Goal: Book appointment/travel/reservation

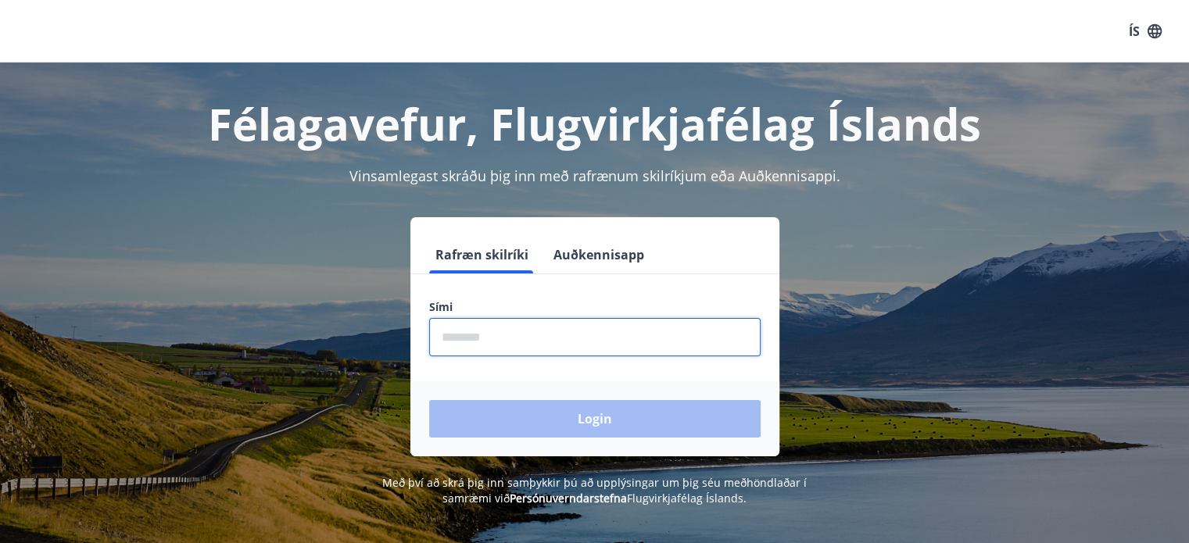
click at [522, 334] on input "phone" at bounding box center [594, 337] width 331 height 38
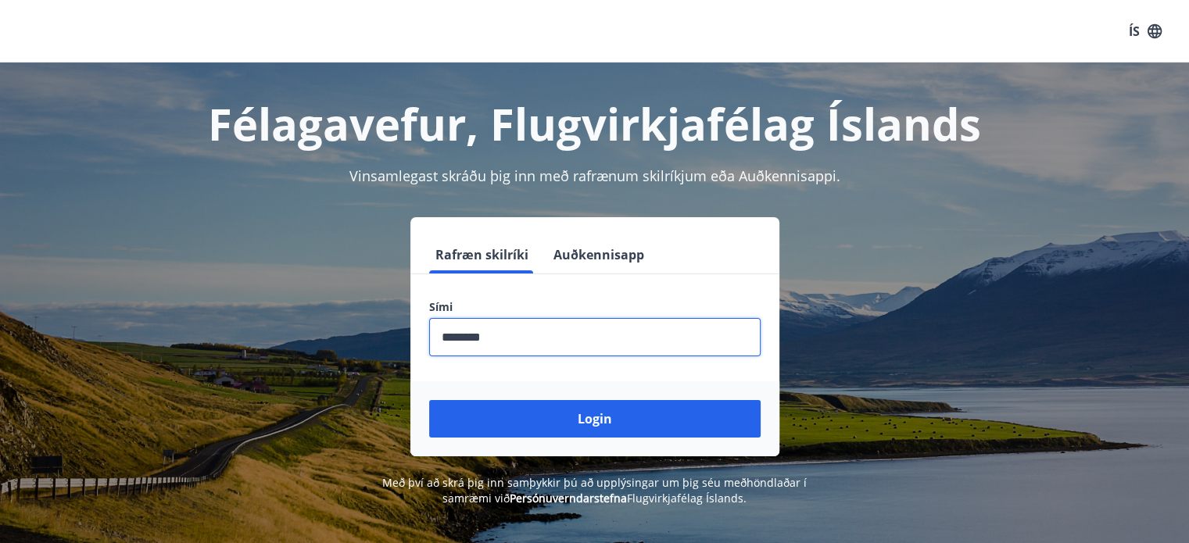
type input "********"
click at [429, 400] on button "Login" at bounding box center [594, 419] width 331 height 38
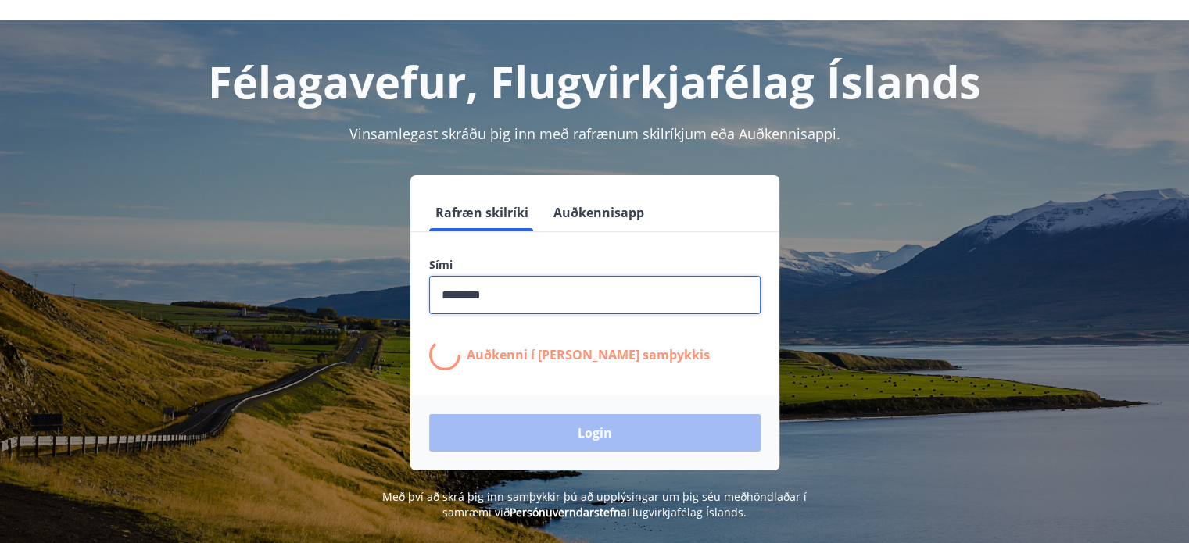
scroll to position [39, 0]
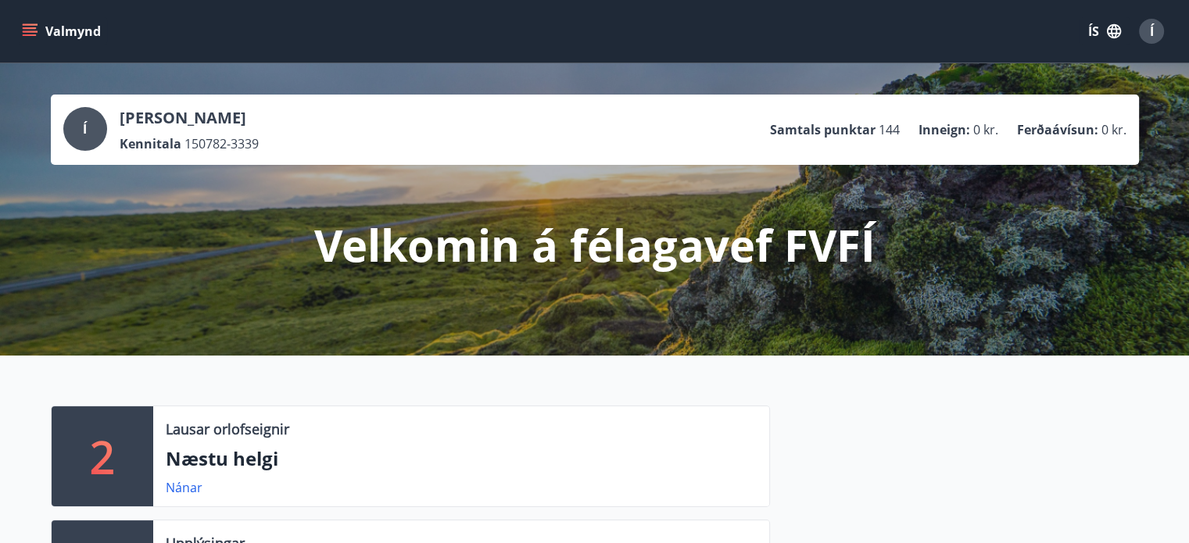
click at [30, 29] on icon "menu" at bounding box center [30, 31] width 16 height 16
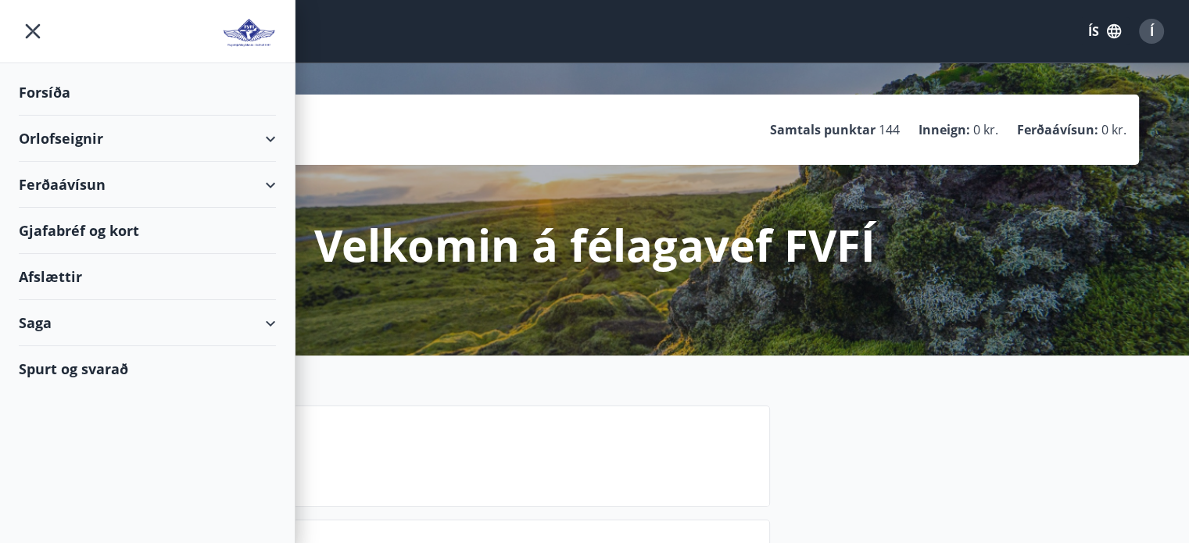
click at [266, 145] on div "Orlofseignir" at bounding box center [147, 139] width 257 height 46
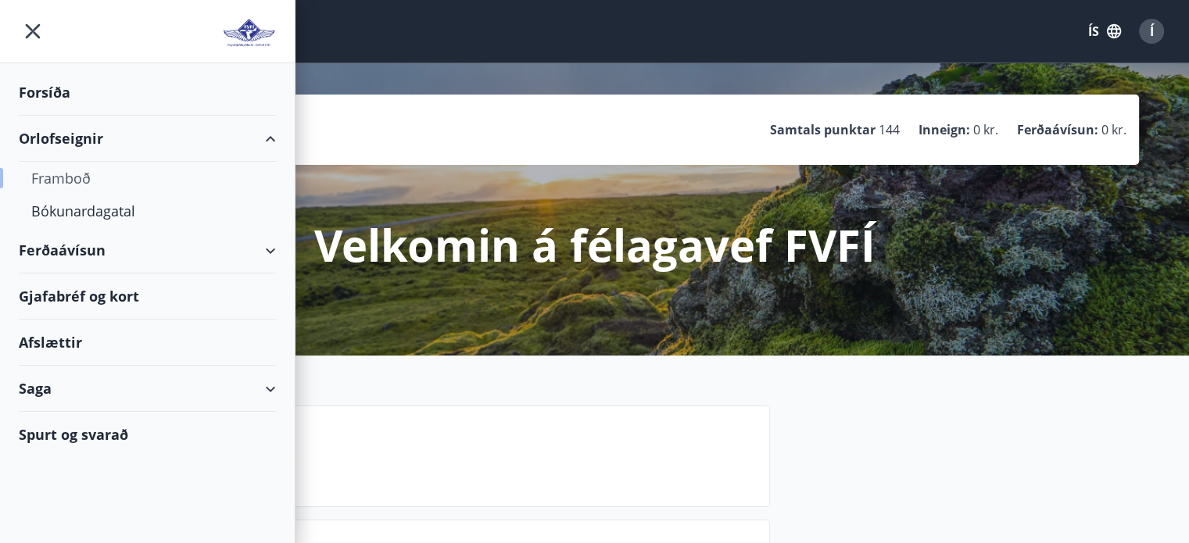
click at [83, 174] on div "Framboð" at bounding box center [147, 178] width 232 height 33
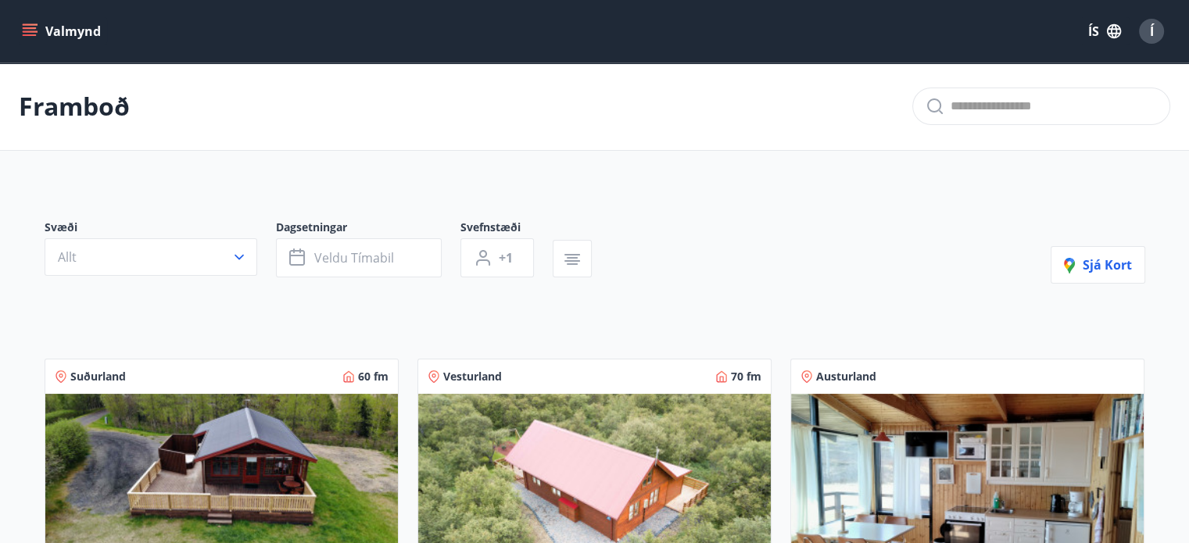
click at [25, 32] on icon "menu" at bounding box center [31, 31] width 17 height 2
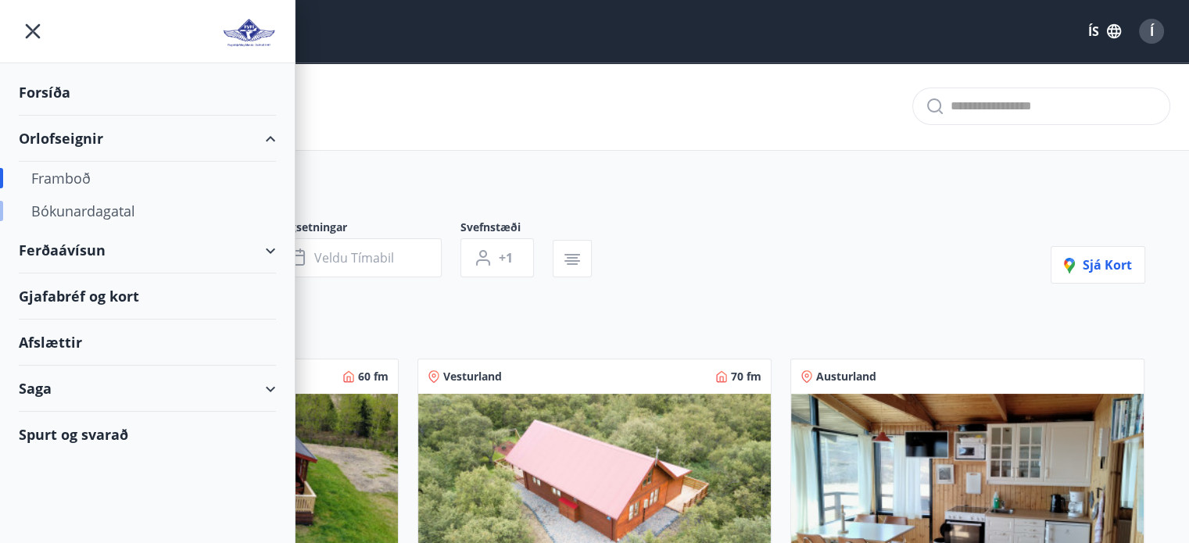
click at [101, 220] on div "Bókunardagatal" at bounding box center [147, 211] width 232 height 33
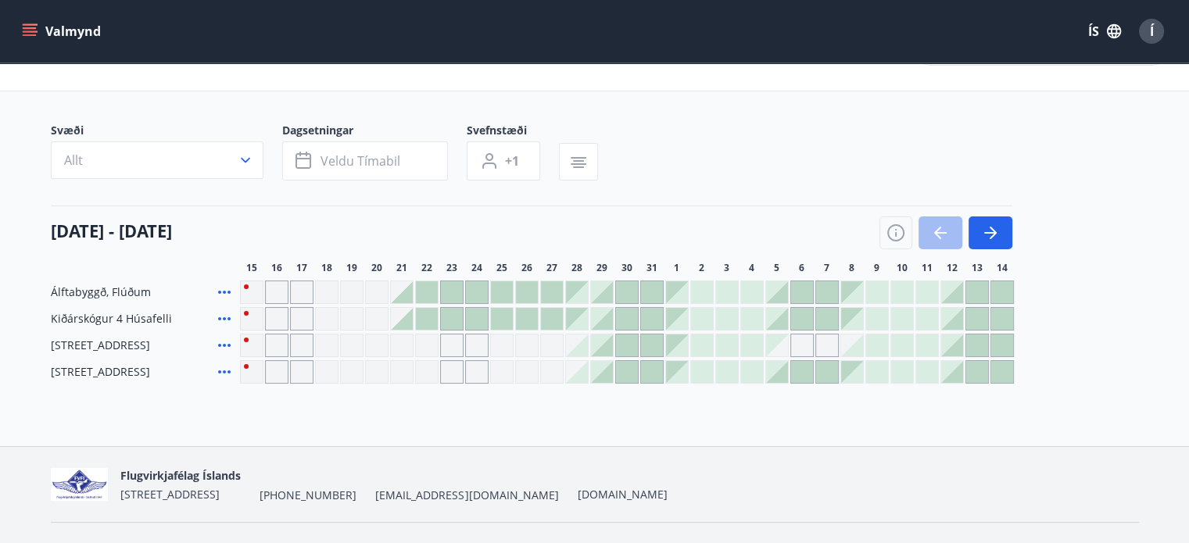
scroll to position [60, 0]
click at [989, 234] on icon "button" at bounding box center [990, 232] width 19 height 19
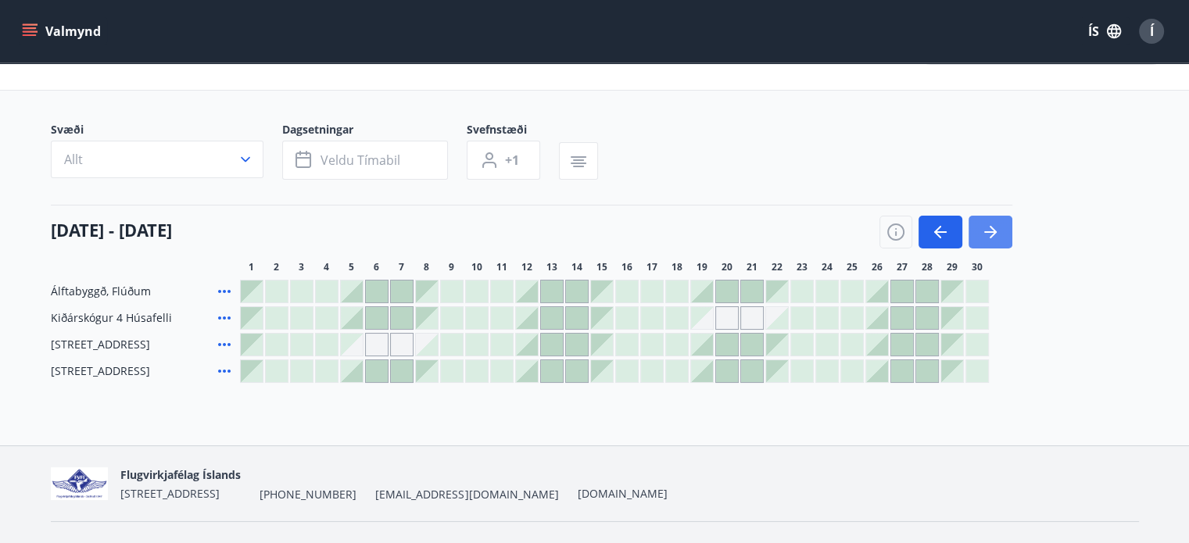
click at [989, 234] on icon "button" at bounding box center [990, 232] width 19 height 19
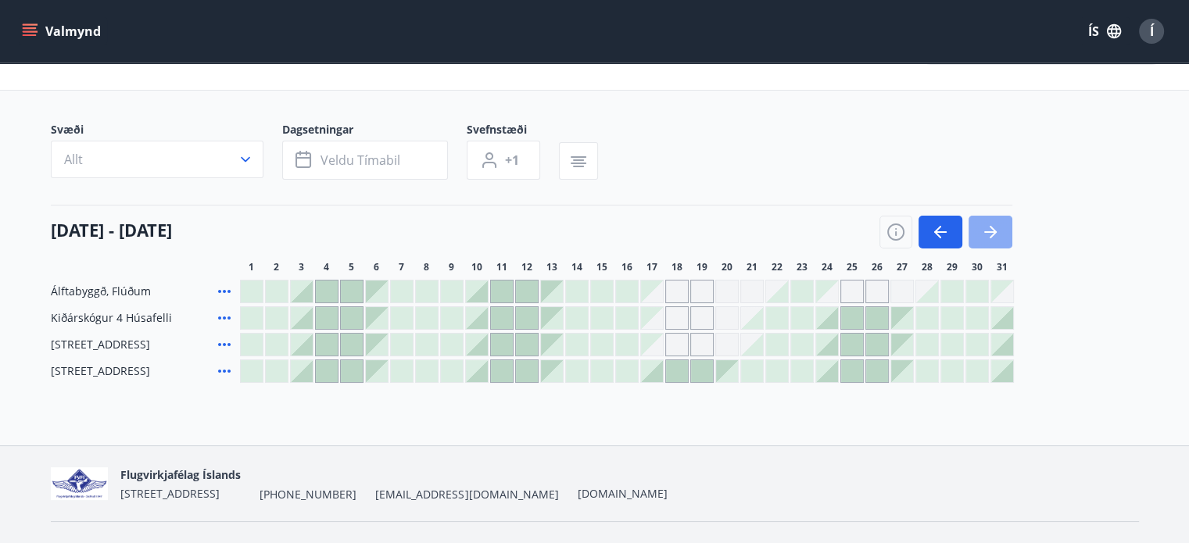
click at [989, 234] on icon "button" at bounding box center [990, 232] width 19 height 19
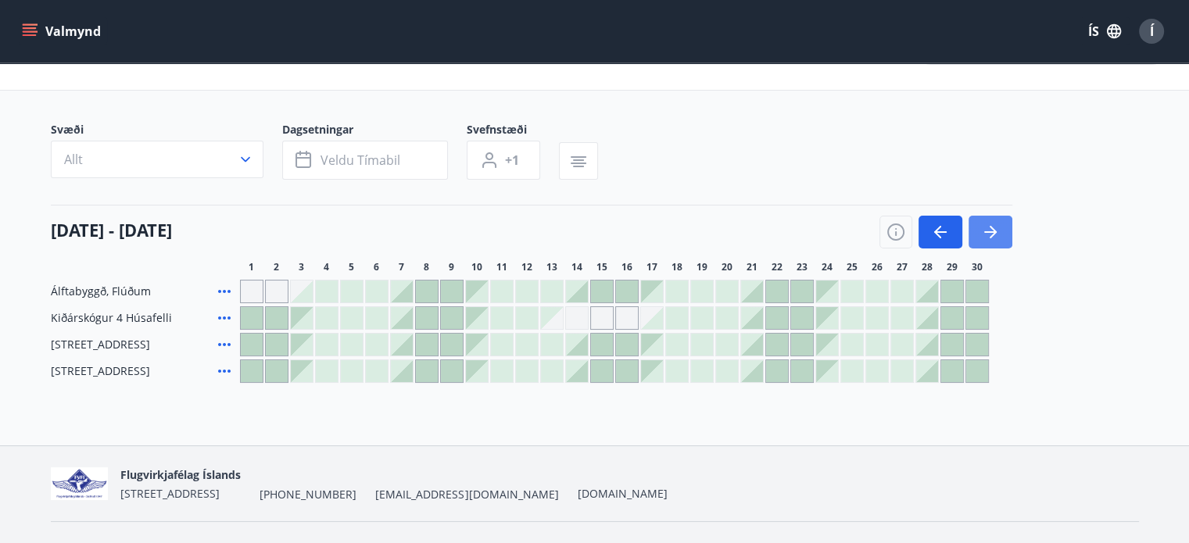
click at [989, 234] on icon "button" at bounding box center [990, 232] width 19 height 19
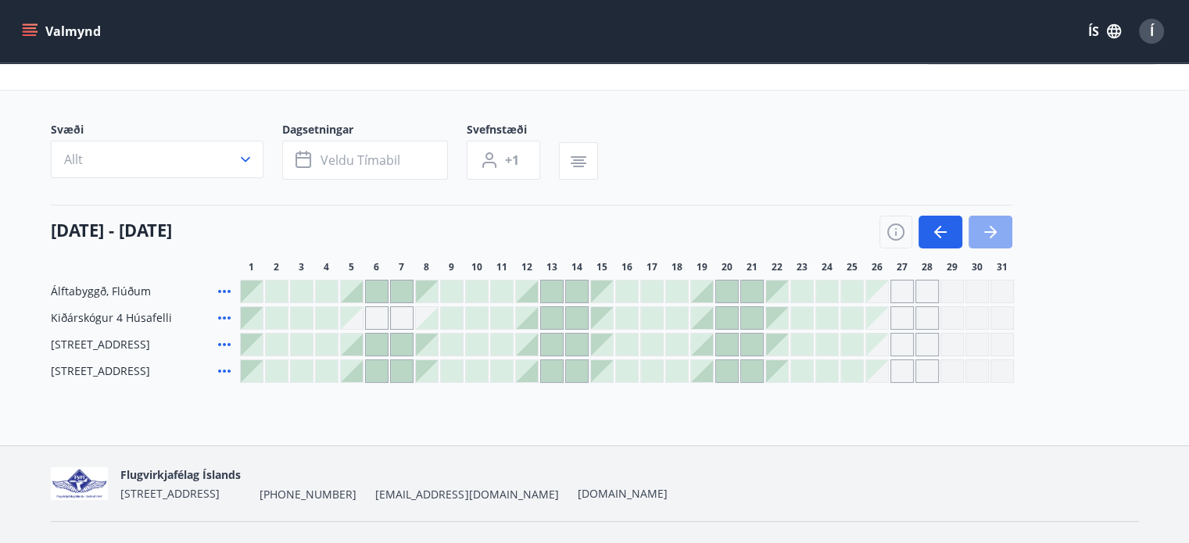
click at [989, 234] on icon "button" at bounding box center [990, 232] width 19 height 19
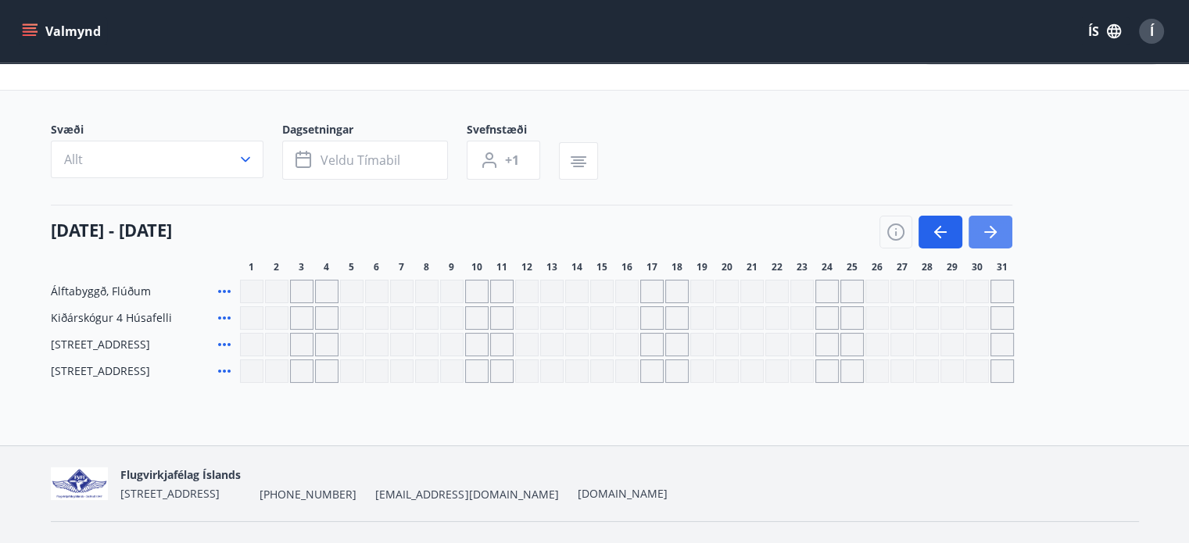
click at [989, 234] on icon "button" at bounding box center [990, 232] width 19 height 19
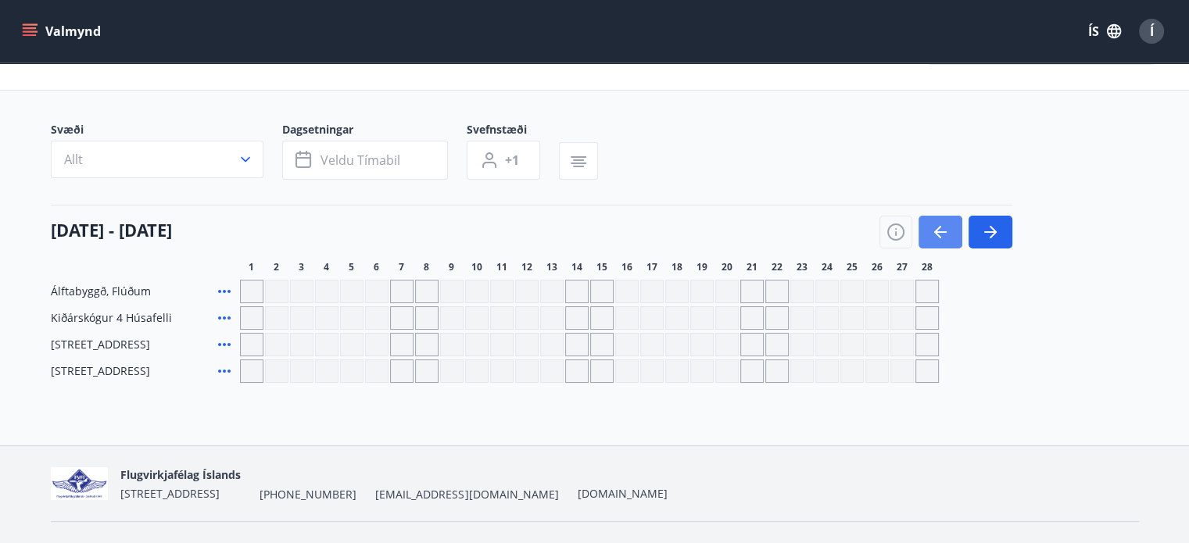
click at [931, 227] on icon "button" at bounding box center [940, 232] width 19 height 19
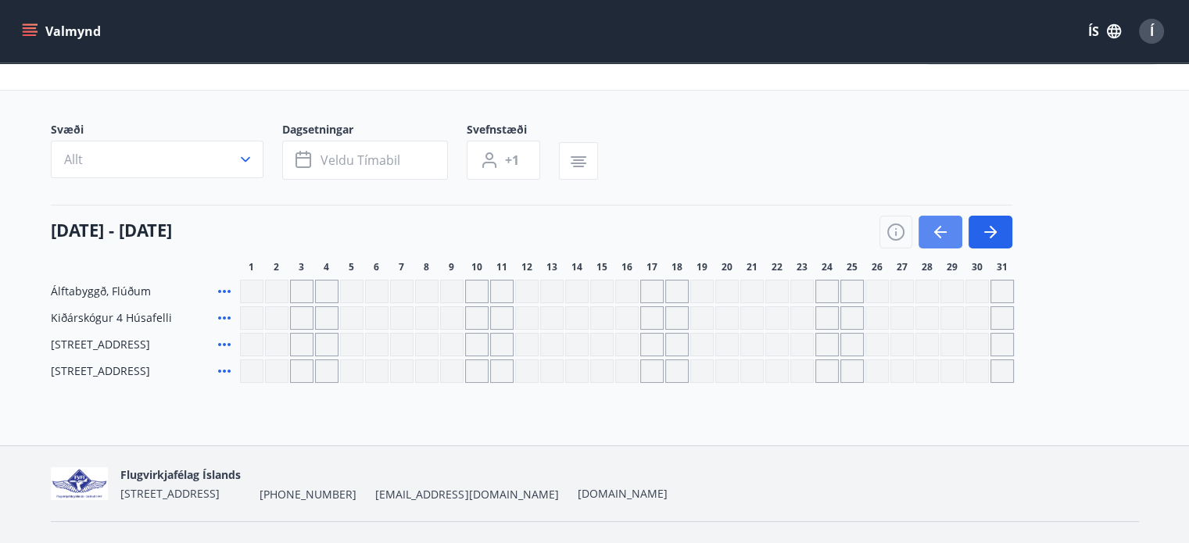
click at [954, 230] on button "button" at bounding box center [940, 232] width 44 height 33
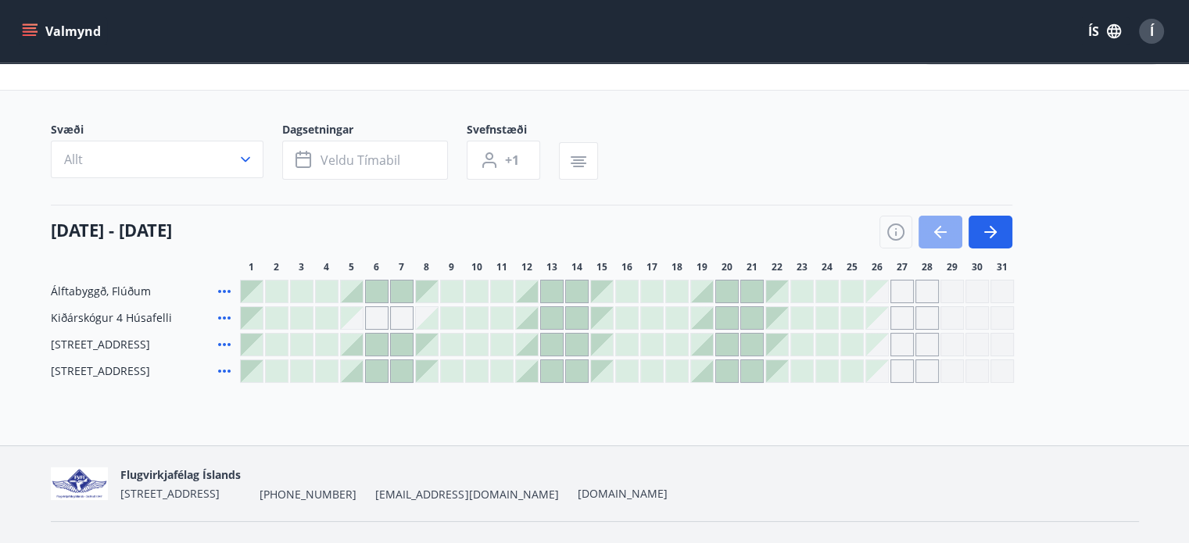
click at [954, 230] on button "button" at bounding box center [940, 232] width 44 height 33
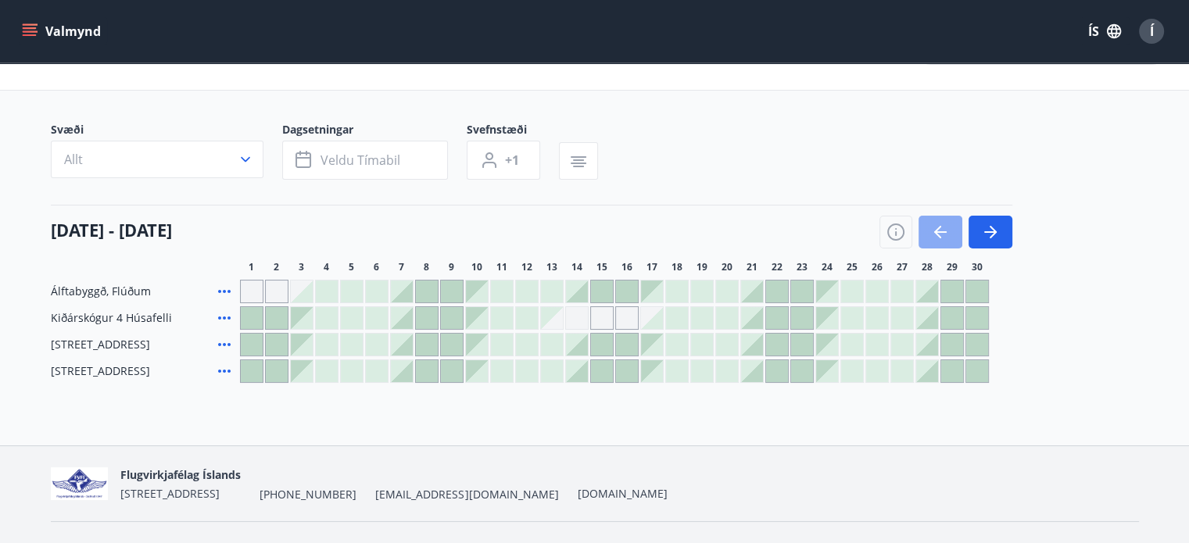
click at [954, 230] on button "button" at bounding box center [940, 232] width 44 height 33
